Goal: Task Accomplishment & Management: Manage account settings

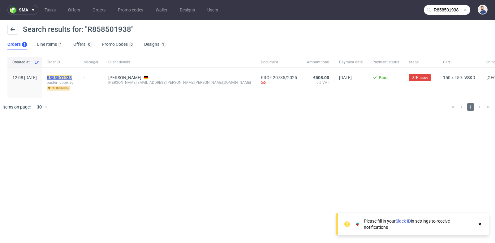
scroll to position [5, 0]
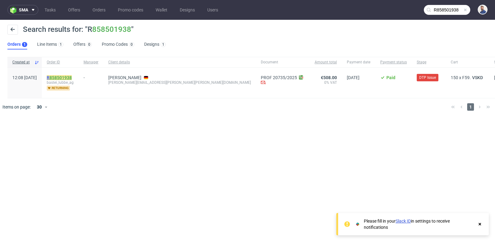
click at [66, 78] on link "858501938" at bounding box center [61, 77] width 22 height 5
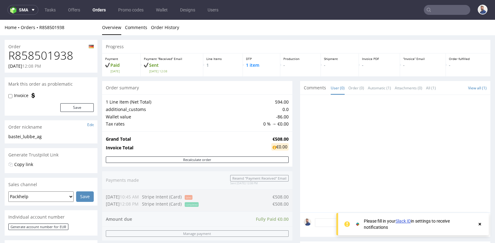
click at [290, 100] on div "Progress Payment Paid Fri 26 Sep Payment “Received” Email Sent Fri 26 Sep 12:08…" at bounding box center [296, 211] width 388 height 342
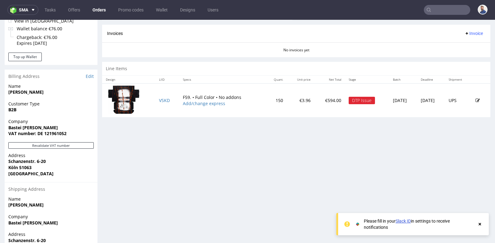
scroll to position [261, 0]
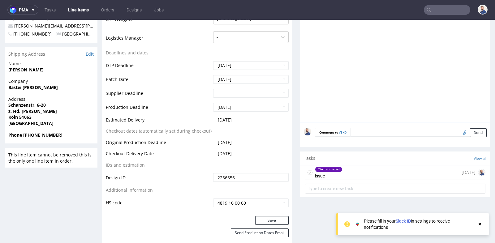
scroll to position [248, 0]
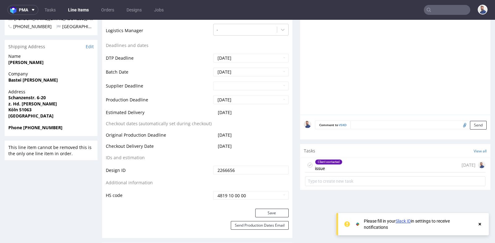
click at [353, 162] on div "Client contacted issue 8 days ago" at bounding box center [395, 165] width 180 height 15
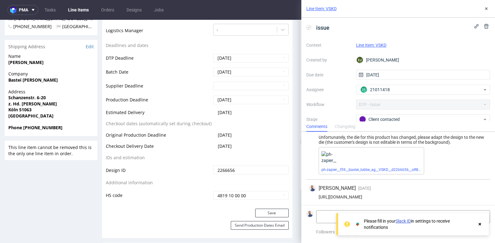
scroll to position [13, 0]
click at [480, 224] on use at bounding box center [480, 224] width 2 height 2
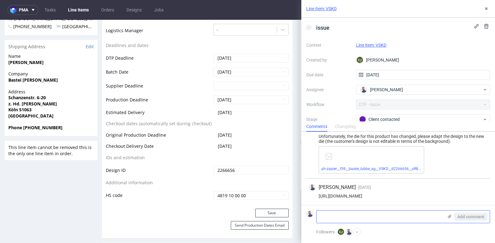
click at [419, 216] on textarea at bounding box center [380, 217] width 127 height 12
type textarea "Klientka wysłała nowy plik"
click at [449, 216] on icon at bounding box center [449, 216] width 5 height 5
click at [0, 0] on input "file" at bounding box center [0, 0] width 0 height 0
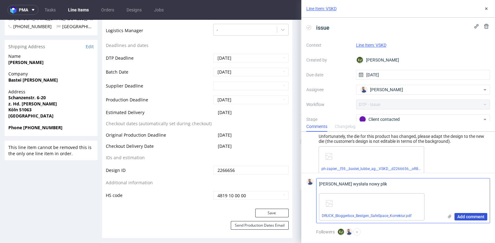
click at [471, 218] on span "Add comment" at bounding box center [470, 217] width 27 height 4
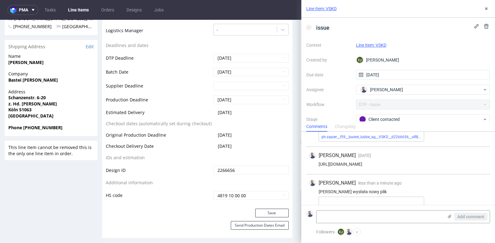
scroll to position [67, 0]
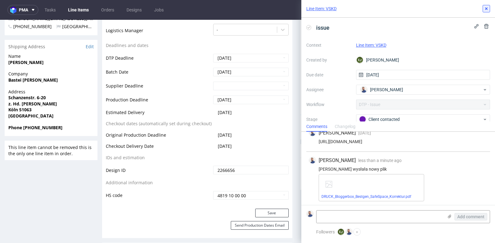
click at [486, 6] on icon at bounding box center [486, 8] width 5 height 5
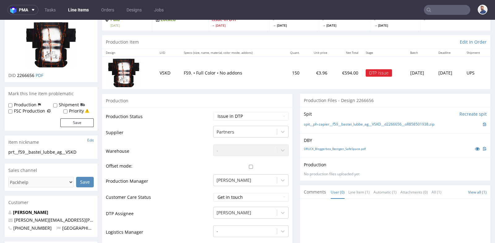
scroll to position [41, 0]
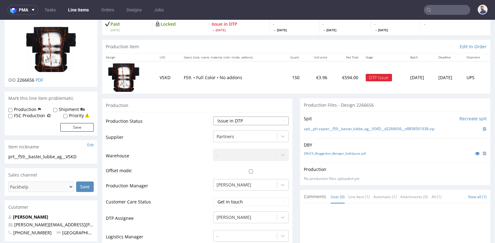
click at [270, 121] on select "Waiting for Artwork Waiting for Diecut Waiting for Mockup Waiting for DTP Waiti…" at bounding box center [251, 121] width 76 height 9
select select "back_for_dtp"
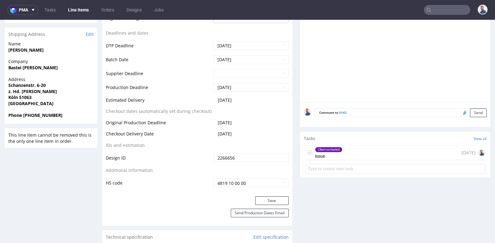
scroll to position [261, 0]
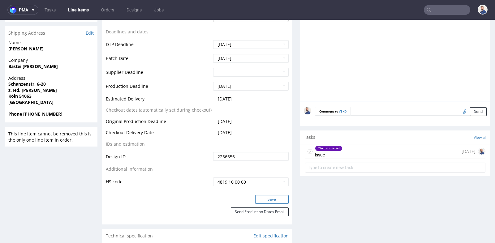
click at [273, 196] on button "Save" at bounding box center [271, 199] width 33 height 9
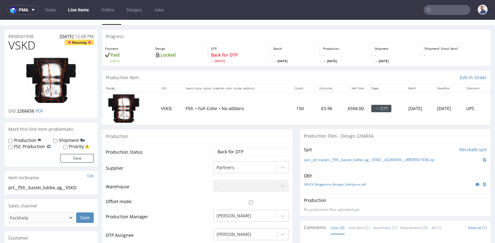
scroll to position [0, 0]
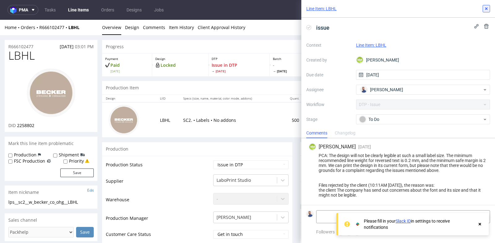
scroll to position [289, 0]
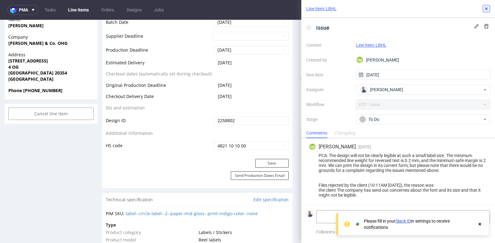
click at [485, 7] on icon at bounding box center [486, 8] width 5 height 5
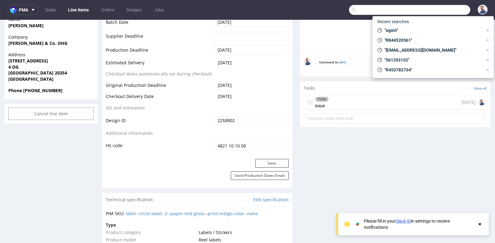
click at [449, 9] on input "text" at bounding box center [409, 10] width 121 height 10
paste input "R338580155"
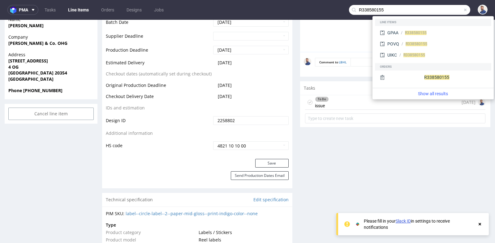
type input "R338580155"
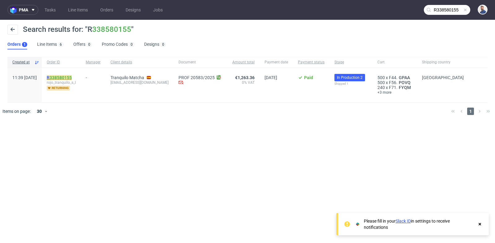
click at [72, 77] on link "338580155" at bounding box center [61, 77] width 22 height 5
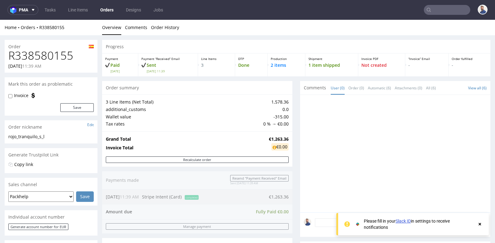
click at [51, 27] on link "R338580155" at bounding box center [51, 27] width 25 height 6
click at [51, 25] on link "R338580155" at bounding box center [51, 27] width 25 height 6
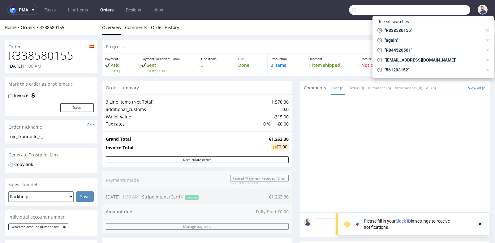
click at [441, 8] on input "text" at bounding box center [409, 10] width 121 height 10
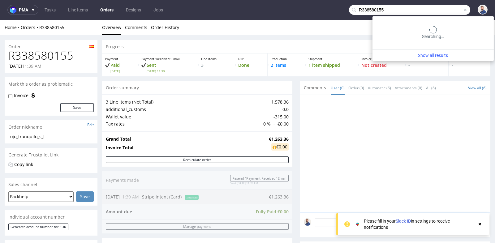
type input "R338580155"
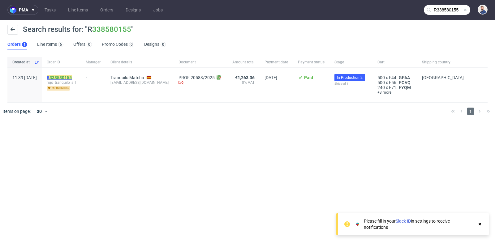
click at [72, 76] on mark "R 338580155" at bounding box center [59, 77] width 25 height 5
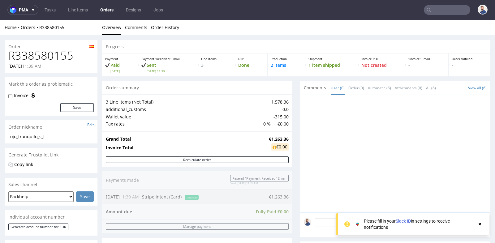
click at [444, 11] on input "text" at bounding box center [447, 10] width 46 height 10
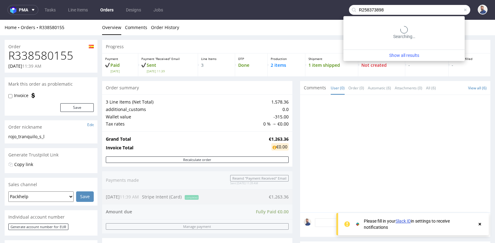
type input "R258373898"
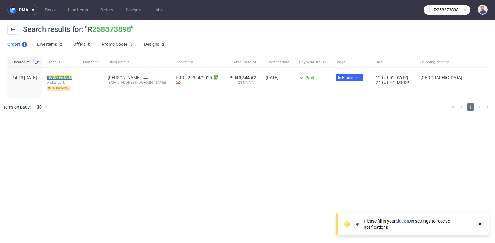
click at [72, 77] on link "258373898" at bounding box center [61, 77] width 22 height 5
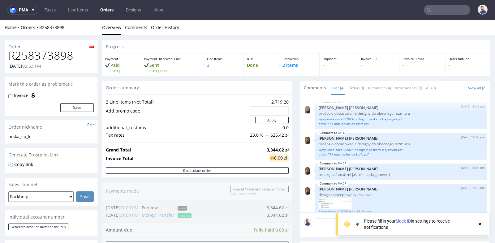
scroll to position [8, 0]
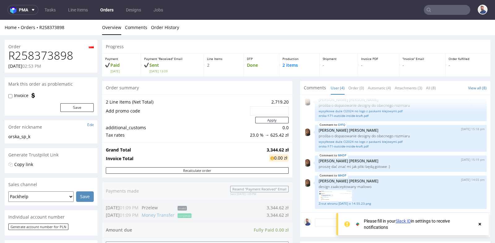
click at [290, 131] on div "Progress Payment Paid [DATE] Payment “Received” Email Sent [DATE] 13:09 Line It…" at bounding box center [296, 236] width 388 height 392
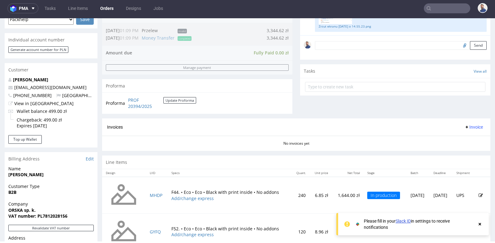
scroll to position [173, 0]
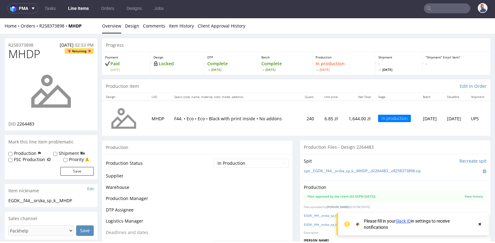
scroll to position [8, 0]
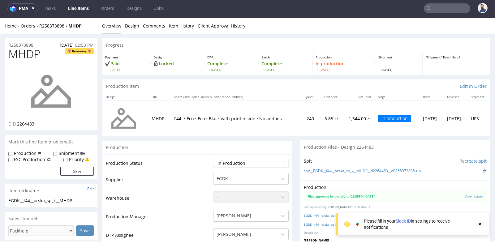
click at [286, 127] on td "F44. • Eco • Eco • Black with print inside • No addons" at bounding box center [235, 118] width 129 height 35
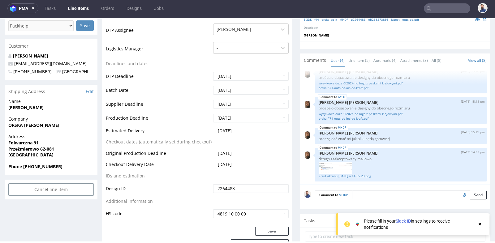
scroll to position [206, 0]
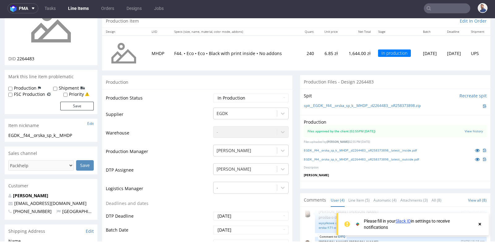
scroll to position [55, 0]
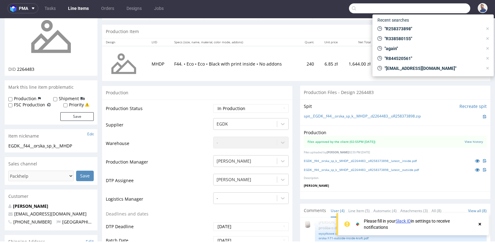
click at [427, 12] on input "text" at bounding box center [409, 8] width 121 height 10
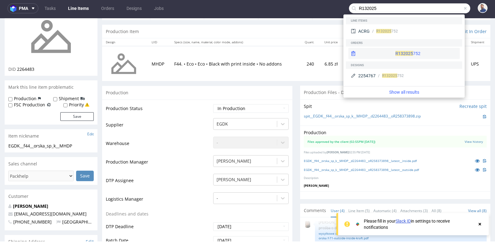
type input "R132025"
click at [406, 56] on div "R132025 752" at bounding box center [403, 53] width 111 height 11
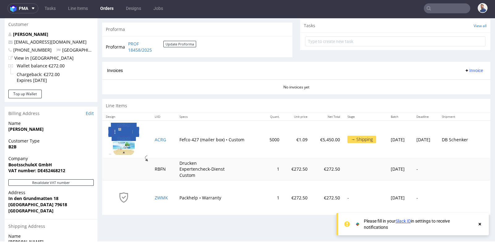
scroll to position [234, 0]
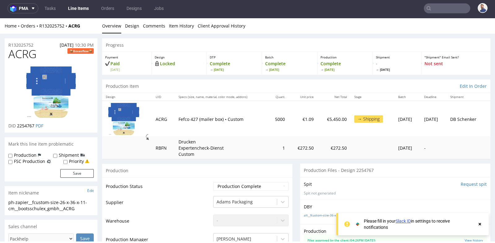
click at [268, 129] on td "5000" at bounding box center [278, 119] width 21 height 36
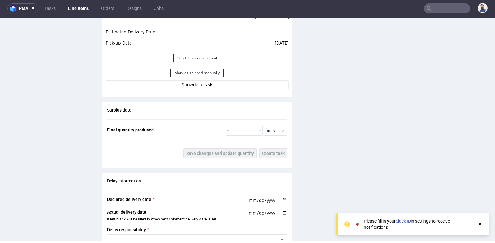
scroll to position [825, 0]
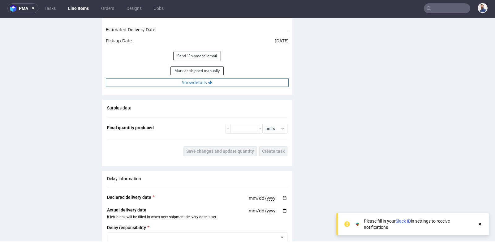
click at [193, 83] on button "Show details" at bounding box center [197, 82] width 183 height 9
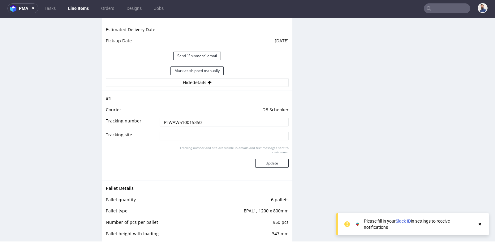
click at [187, 123] on input "PLWAW510015350" at bounding box center [224, 122] width 129 height 9
